Goal: Task Accomplishment & Management: Manage account settings

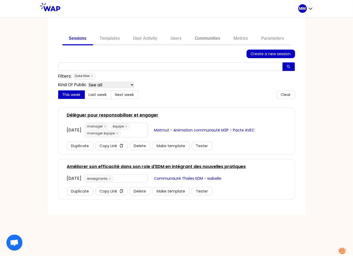
click at [212, 38] on link "Communities" at bounding box center [207, 39] width 39 height 13
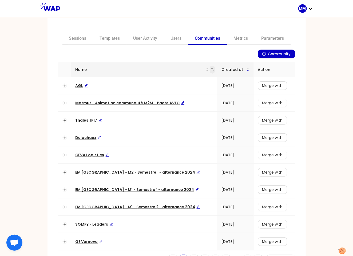
click at [211, 69] on icon "search" at bounding box center [212, 69] width 3 height 3
type input "m2m"
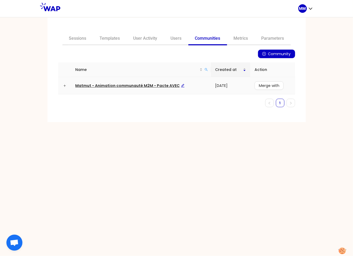
click at [158, 85] on span "Matmut - Animation communauté M2M - Pacte AVEC" at bounding box center [130, 85] width 109 height 5
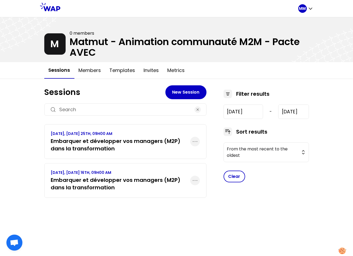
click at [130, 180] on h3 "Embarquer et développer vos managers (M2P) dans la transformation" at bounding box center [120, 183] width 139 height 15
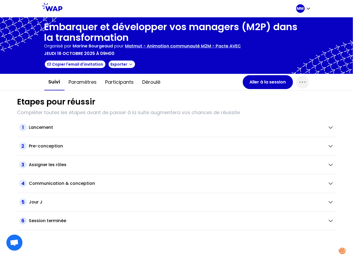
drag, startPoint x: 114, startPoint y: 84, endPoint x: 117, endPoint y: 95, distance: 12.0
click at [114, 84] on button "Participants" at bounding box center [119, 82] width 37 height 16
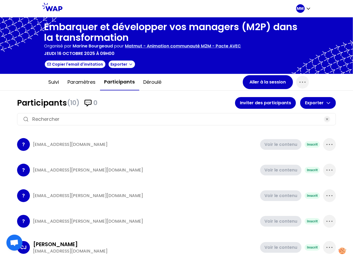
click at [116, 121] on input at bounding box center [176, 119] width 289 height 7
paste input "[EMAIL_ADDRESS][PERSON_NAME][DOMAIN_NAME]"
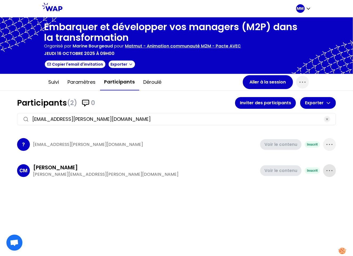
type input "[EMAIL_ADDRESS][PERSON_NAME][DOMAIN_NAME]"
click at [330, 168] on icon "button" at bounding box center [329, 171] width 9 height 9
click at [314, 188] on p "Supprimer" at bounding box center [309, 188] width 25 height 7
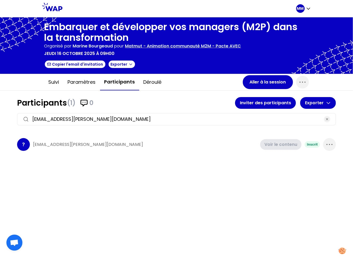
drag, startPoint x: 327, startPoint y: 144, endPoint x: 323, endPoint y: 144, distance: 4.5
click at [327, 144] on icon "button" at bounding box center [329, 144] width 9 height 9
click at [317, 163] on p "Supprimer" at bounding box center [309, 162] width 25 height 7
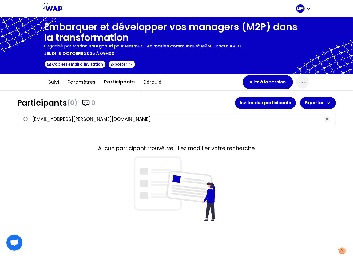
click at [128, 109] on div "Participants (0) 0 Inviter des participants Exporter [EMAIL_ADDRESS][PERSON_NAM…" at bounding box center [176, 159] width 319 height 124
click at [328, 119] on icon "button" at bounding box center [327, 119] width 4 height 4
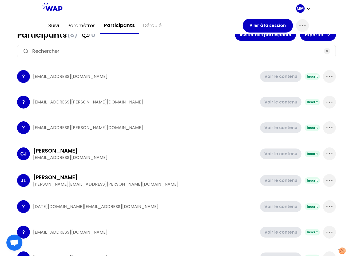
scroll to position [79, 0]
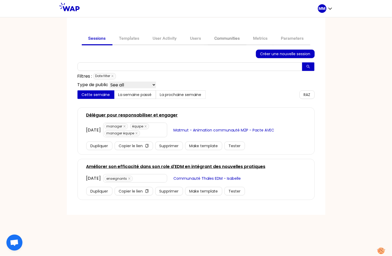
click at [230, 37] on link "Communities" at bounding box center [227, 39] width 39 height 13
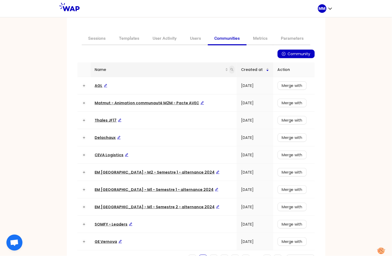
click at [230, 69] on icon "search" at bounding box center [231, 69] width 3 height 3
type input "m2m"
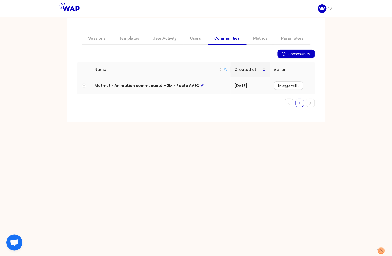
click at [175, 84] on span "Matmut - Animation communauté M2M - Pacte AVEC" at bounding box center [149, 85] width 109 height 5
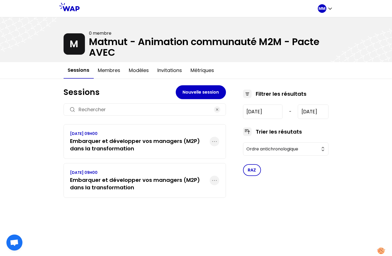
click at [156, 181] on h3 "Embarquer et développer vos managers (M2P) dans la transformation" at bounding box center [139, 183] width 139 height 15
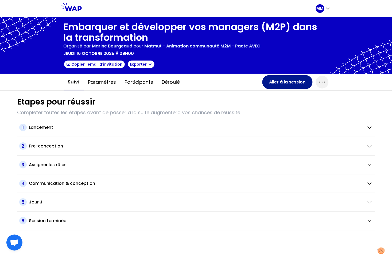
click at [291, 81] on button "Aller à la session" at bounding box center [287, 82] width 50 height 14
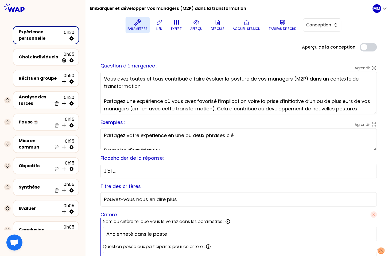
click at [140, 27] on p "Paramètres" at bounding box center [138, 29] width 20 height 4
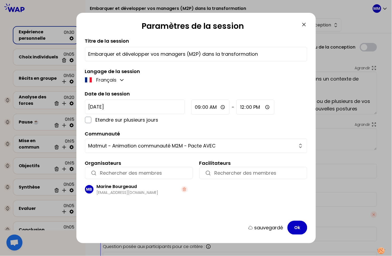
click at [137, 174] on input "button" at bounding box center [143, 173] width 87 height 7
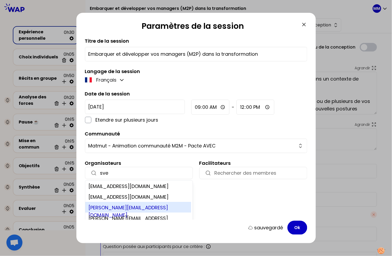
type input "sve"
click at [147, 208] on div "svenia@learnspace.fr" at bounding box center [138, 207] width 106 height 11
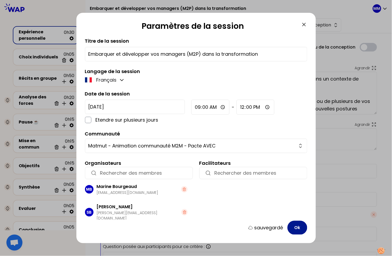
click at [296, 230] on button "Ok" at bounding box center [297, 228] width 20 height 14
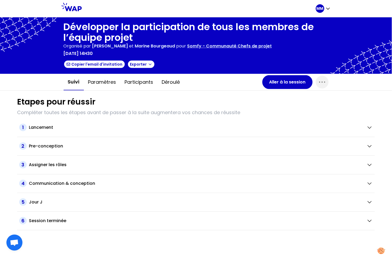
click at [169, 30] on h1 "Développer la participation de tous les membres de l’équipe projet" at bounding box center [196, 32] width 265 height 21
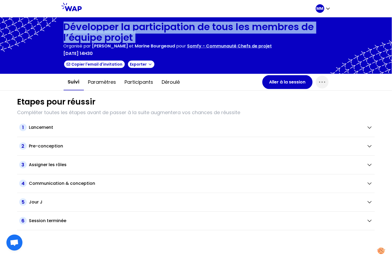
click at [169, 30] on h1 "Développer la participation de tous les membres de l’équipe projet" at bounding box center [196, 32] width 265 height 21
copy h1 "Développer la participation de tous les membres de l’équipe projet"
click at [194, 27] on h1 "Développer la participation de tous les membres de l’équipe projet" at bounding box center [196, 32] width 265 height 21
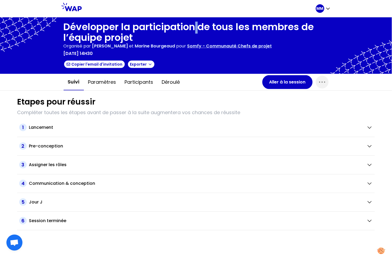
click at [194, 27] on h1 "Développer la participation de tous les membres de l’équipe projet" at bounding box center [196, 32] width 265 height 21
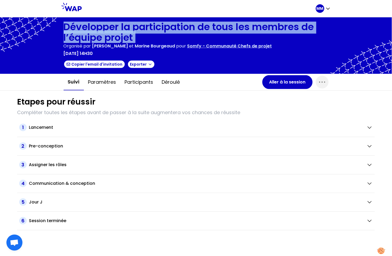
click at [194, 27] on h1 "Développer la participation de tous les membres de l’équipe projet" at bounding box center [196, 32] width 265 height 21
copy h1 "Développer la participation de tous les membres de l’équipe projet"
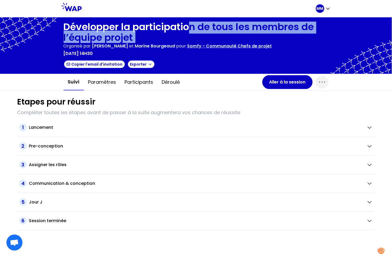
click at [190, 30] on h1 "Développer la participation de tous les membres de l’équipe projet" at bounding box center [196, 32] width 265 height 21
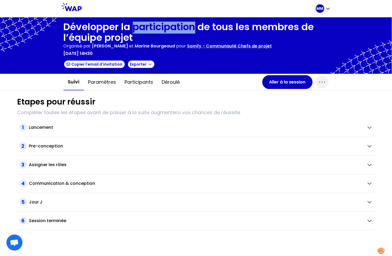
click at [189, 30] on h1 "Développer la participation de tous les membres de l’équipe projet" at bounding box center [196, 32] width 265 height 21
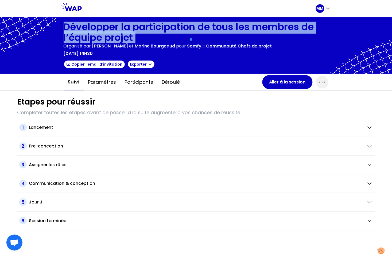
click at [189, 30] on h1 "Développer la participation de tous les membres de l’équipe projet" at bounding box center [196, 32] width 265 height 21
click at [321, 85] on icon "button" at bounding box center [322, 82] width 9 height 9
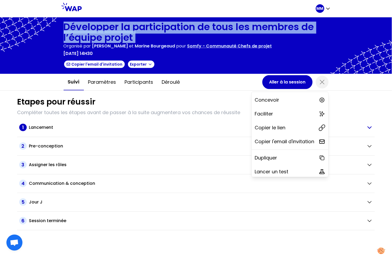
drag, startPoint x: 283, startPoint y: 129, endPoint x: 290, endPoint y: 129, distance: 6.9
click at [283, 129] on div "Copier le lien" at bounding box center [289, 128] width 77 height 12
